Goal: Find specific page/section: Find specific page/section

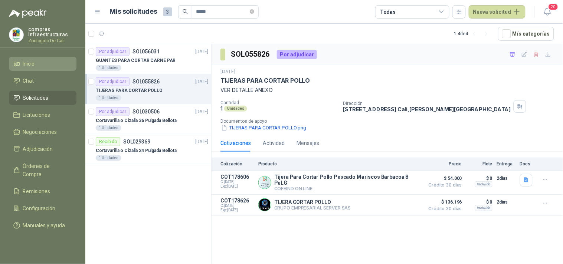
click at [35, 63] on li "Inicio" at bounding box center [42, 64] width 59 height 8
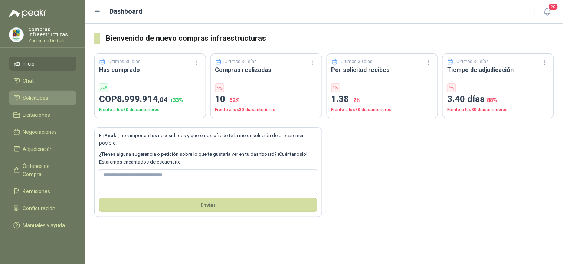
click at [53, 99] on li "Solicitudes" at bounding box center [42, 98] width 59 height 8
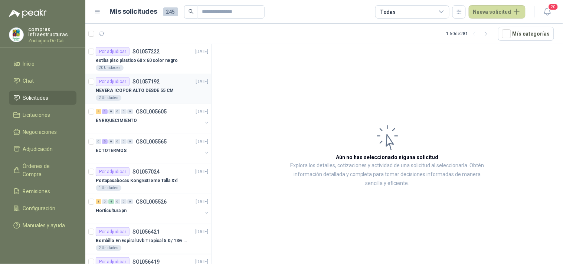
click at [162, 90] on p "NEVERA ICOPOR ALTO DESDE 55 CM" at bounding box center [135, 90] width 78 height 7
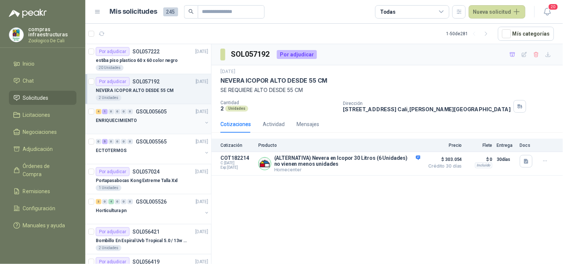
click at [159, 117] on div "ENRIQUECIMIENTO" at bounding box center [149, 120] width 107 height 9
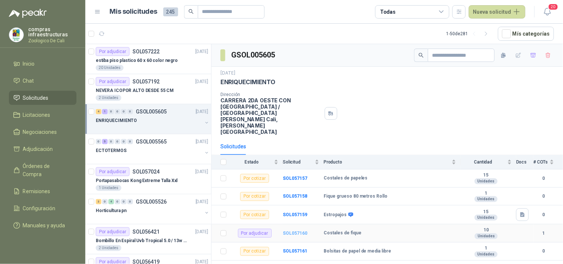
click at [297, 231] on b "SOL057160" at bounding box center [295, 233] width 25 height 5
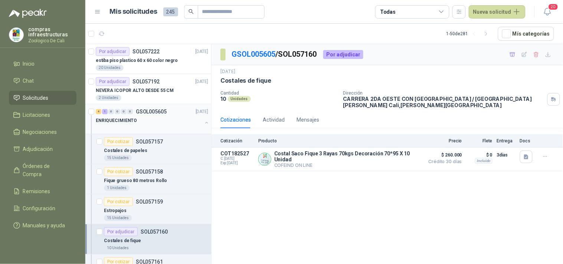
click at [150, 120] on div "ENRIQUECIMIENTO" at bounding box center [149, 120] width 107 height 9
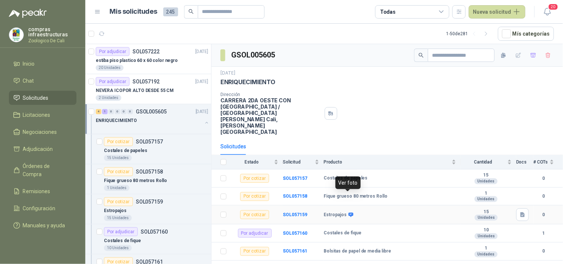
click at [348, 212] on icon at bounding box center [351, 215] width 6 height 6
click at [154, 117] on div "ENRIQUECIMIENTO" at bounding box center [149, 120] width 107 height 9
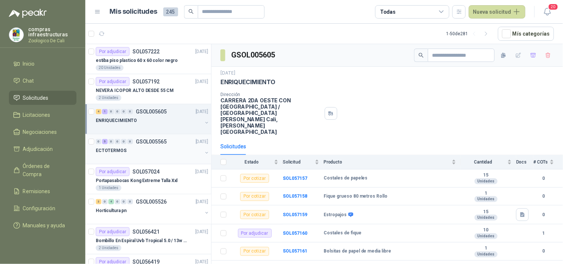
click at [157, 149] on div "ECTOTERMOS" at bounding box center [149, 150] width 107 height 9
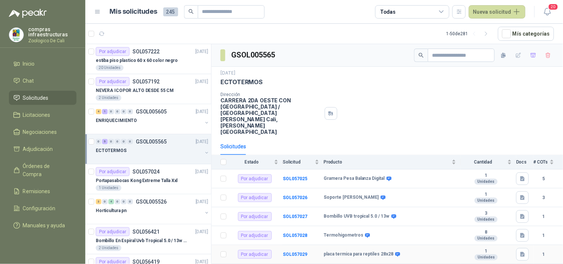
click at [311, 246] on td "SOL057029" at bounding box center [303, 255] width 41 height 19
click at [287, 252] on b "SOL057029" at bounding box center [295, 254] width 25 height 5
